Goal: Transaction & Acquisition: Purchase product/service

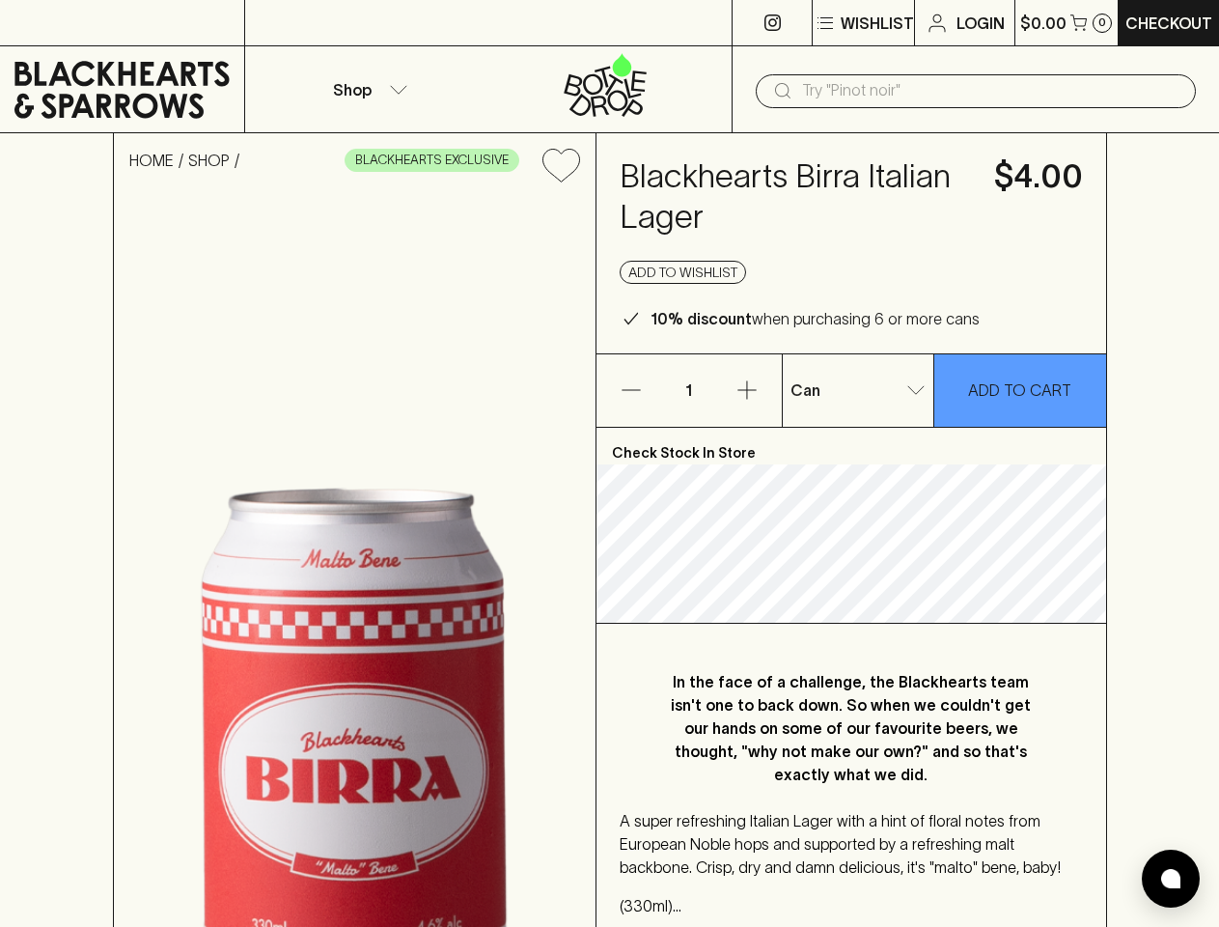
click at [862, 23] on p "Wishlist" at bounding box center [877, 23] width 73 height 23
